Goal: Use online tool/utility: Utilize a website feature to perform a specific function

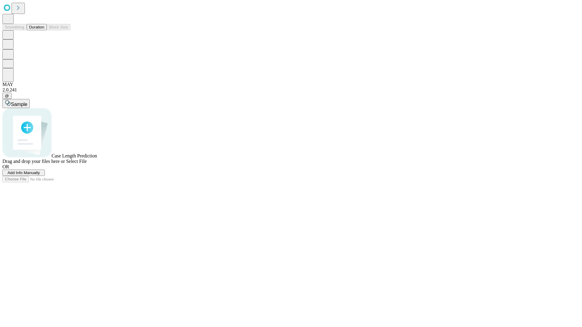
click at [87, 164] on span "Select File" at bounding box center [76, 161] width 21 height 5
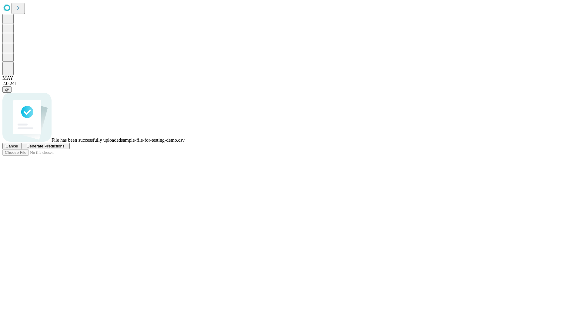
click at [64, 149] on span "Generate Predictions" at bounding box center [45, 146] width 38 height 5
